Goal: Information Seeking & Learning: Learn about a topic

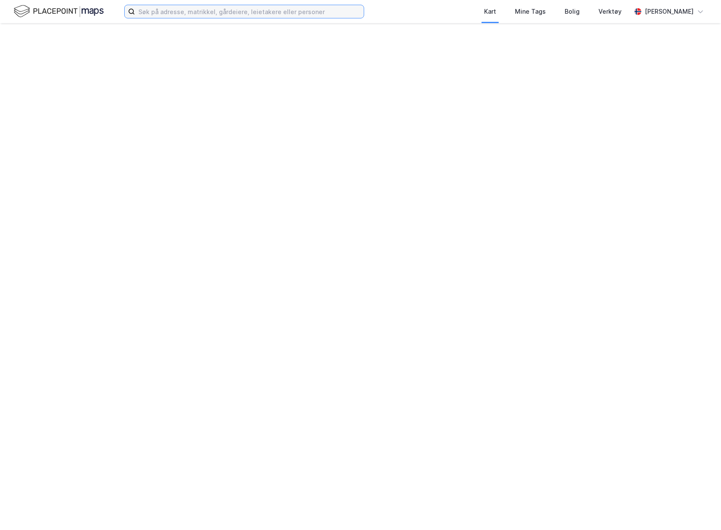
click at [269, 12] on input at bounding box center [249, 11] width 229 height 13
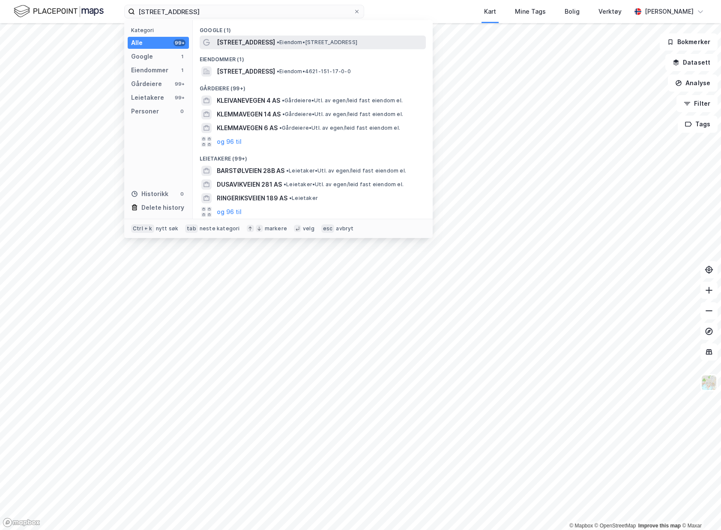
click at [329, 41] on span "• Eiendom • [STREET_ADDRESS]" at bounding box center [317, 42] width 81 height 7
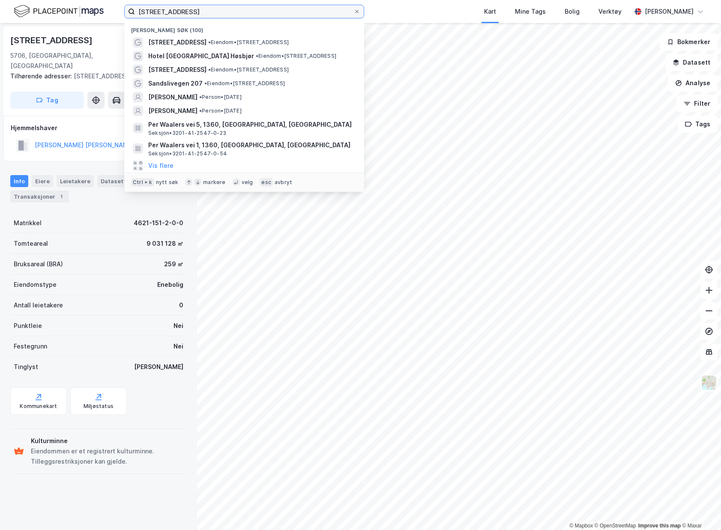
click at [231, 17] on input "[STREET_ADDRESS]" at bounding box center [244, 11] width 218 height 13
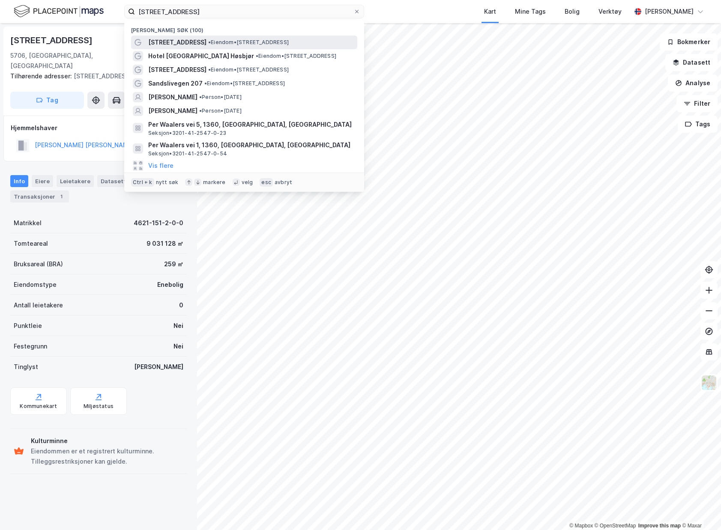
click at [238, 40] on span "• Eiendom • [STREET_ADDRESS]" at bounding box center [248, 42] width 81 height 7
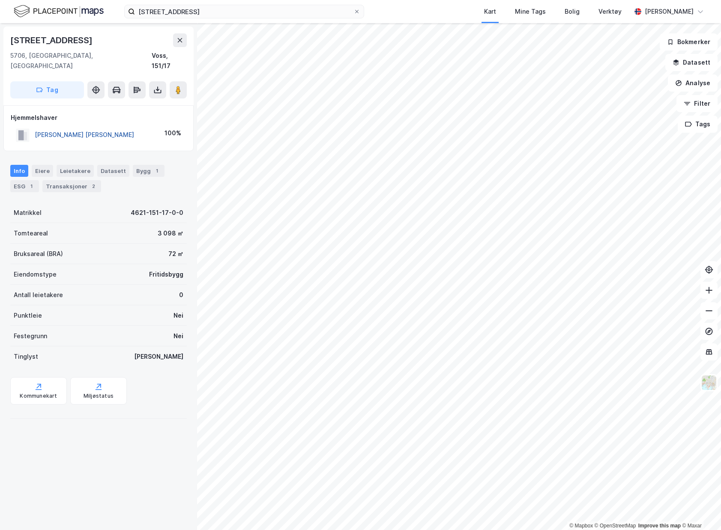
click at [0, 0] on button "[PERSON_NAME] [PERSON_NAME]" at bounding box center [0, 0] width 0 height 0
click at [705, 89] on button "Analyse" at bounding box center [693, 83] width 50 height 17
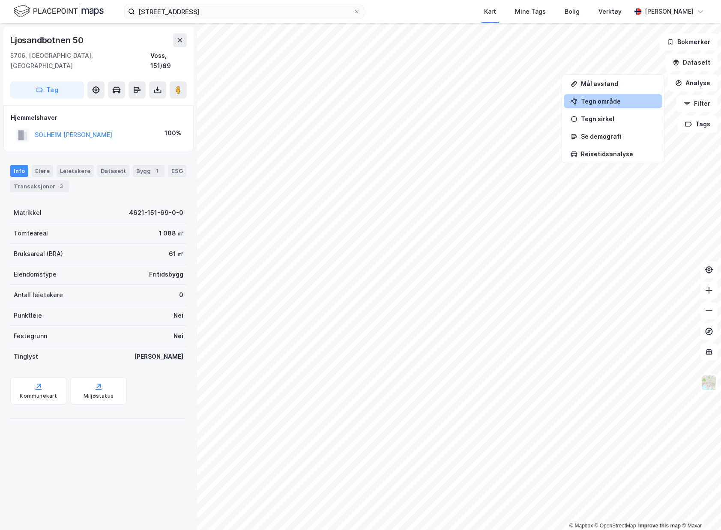
click at [632, 102] on div "Tegn område" at bounding box center [618, 101] width 75 height 7
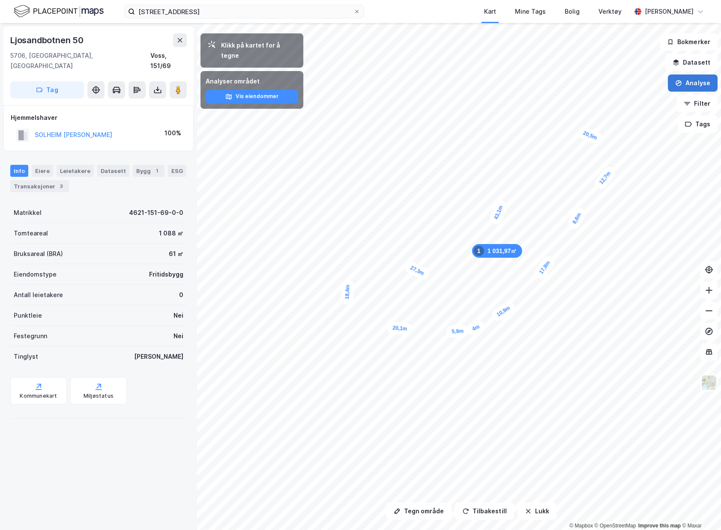
click at [703, 80] on button "Analyse" at bounding box center [693, 83] width 50 height 17
click at [709, 376] on img at bounding box center [709, 383] width 16 height 16
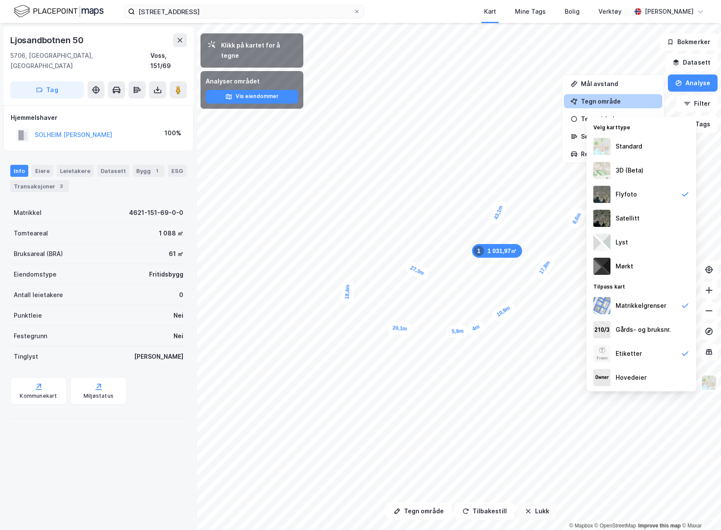
click at [551, 515] on button "Lukk" at bounding box center [536, 511] width 39 height 17
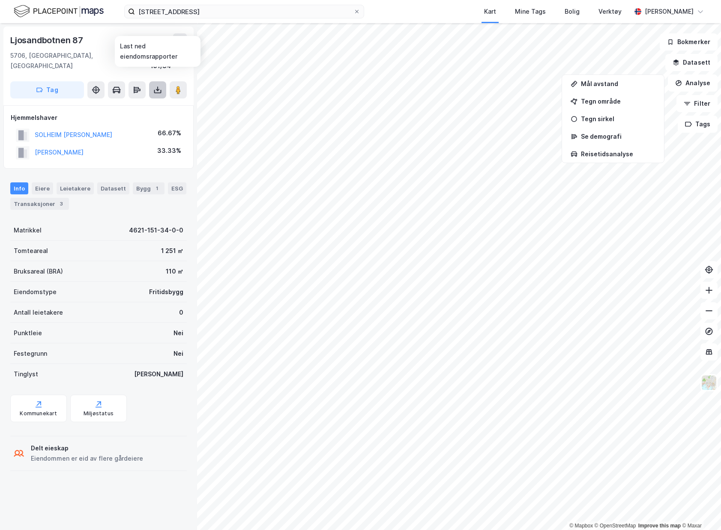
click at [155, 85] on button at bounding box center [157, 89] width 17 height 17
click at [147, 101] on div "Last ned grunnbok" at bounding box center [120, 107] width 91 height 14
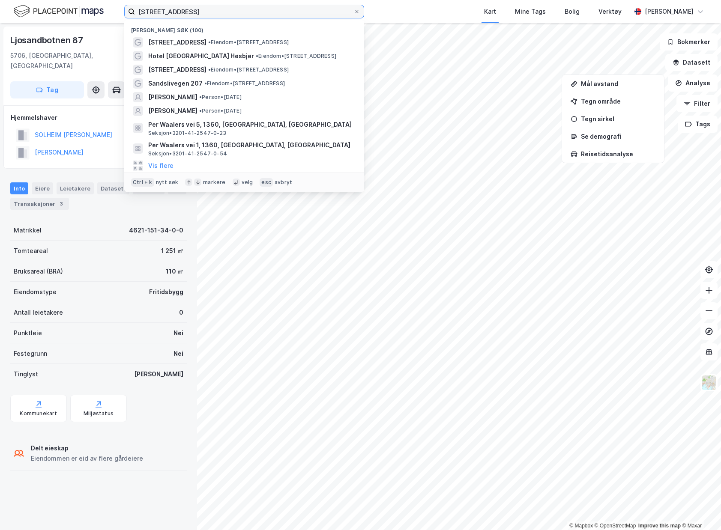
drag, startPoint x: 187, startPoint y: 6, endPoint x: -102, endPoint y: -1, distance: 288.7
click at [0, 0] on html "kleivavegen 289 Nylige søk (100) [STREET_ADDRESS] • Eiendom • [STREET_ADDRESS] …" at bounding box center [360, 265] width 721 height 530
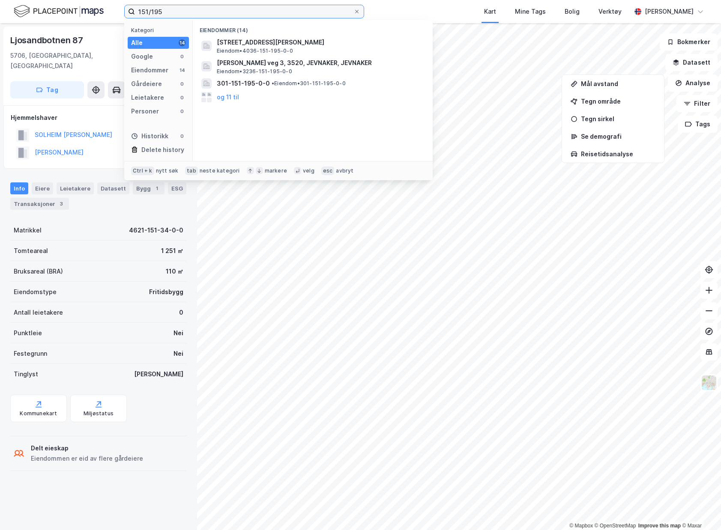
click at [314, 11] on input "151/195" at bounding box center [244, 11] width 218 height 13
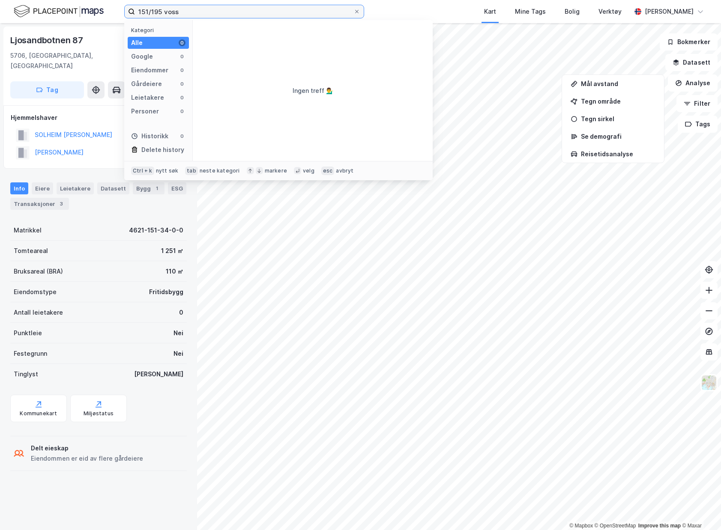
type input "151/195 voss"
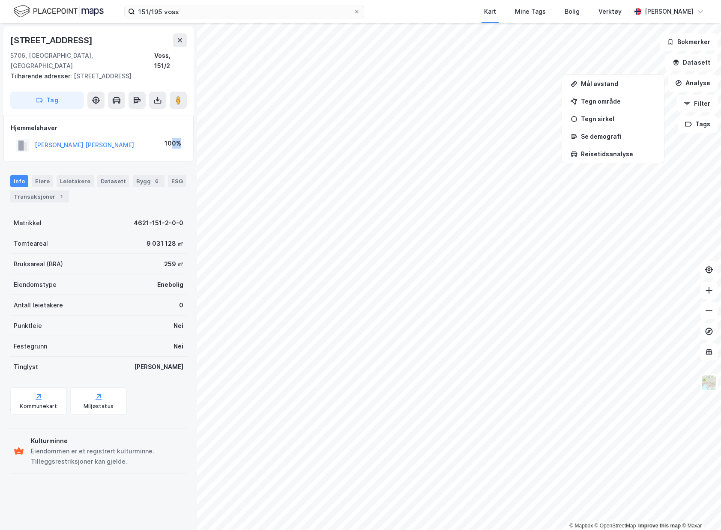
click at [173, 130] on div "[PERSON_NAME] [PERSON_NAME] 100%" at bounding box center [98, 139] width 190 height 46
click at [164, 92] on button at bounding box center [157, 100] width 17 height 17
click at [143, 110] on div "Last ned grunnbok" at bounding box center [120, 117] width 91 height 14
click at [187, 95] on div "[STREET_ADDRESS] Tilhørende adresser: [STREET_ADDRESS] Tag" at bounding box center [98, 71] width 190 height 89
click at [182, 96] on icon at bounding box center [178, 100] width 9 height 9
